Goal: Task Accomplishment & Management: Use online tool/utility

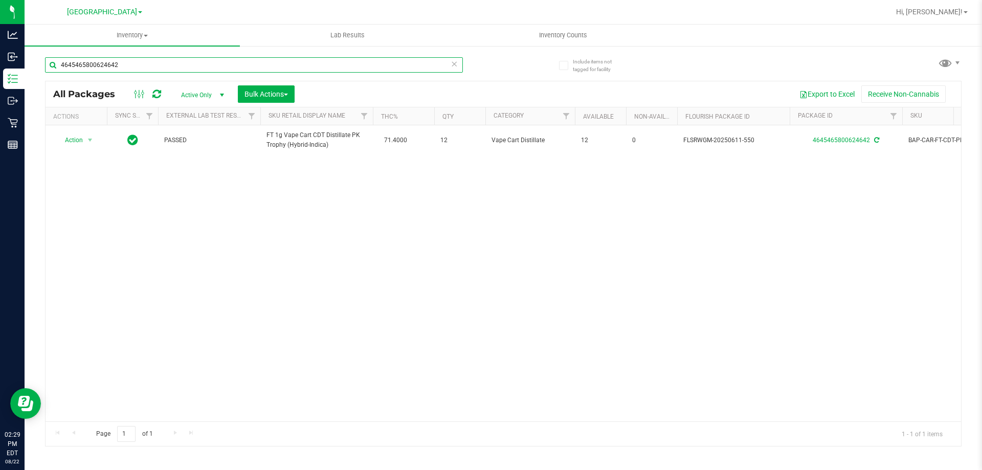
click at [201, 70] on input "4645465800624642" at bounding box center [254, 64] width 418 height 15
click at [200, 69] on input "4645465800624642" at bounding box center [254, 64] width 418 height 15
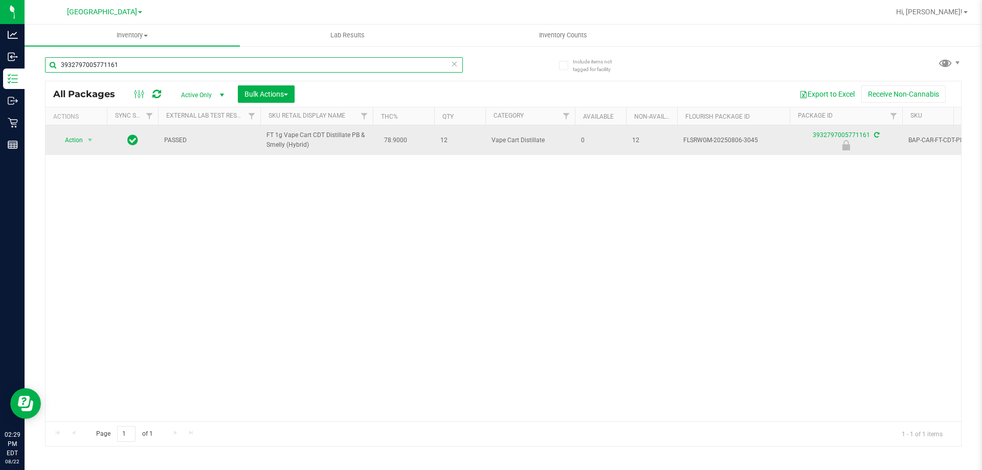
type input "3932797005771161"
click at [83, 144] on span "Action" at bounding box center [76, 140] width 41 height 14
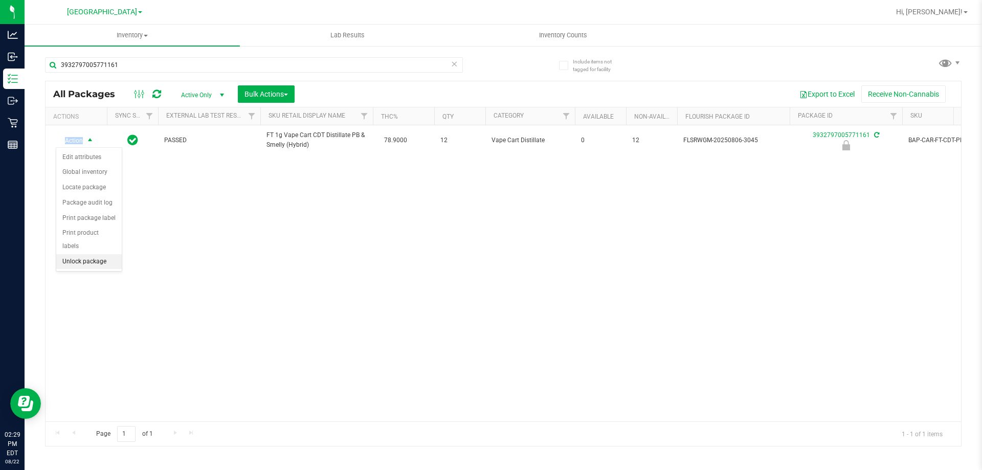
click at [101, 254] on li "Unlock package" at bounding box center [88, 261] width 65 height 15
